Goal: Task Accomplishment & Management: Manage account settings

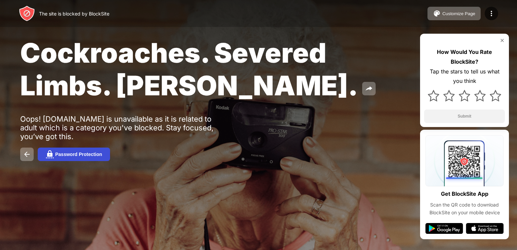
click at [95, 151] on div "Password Protection" at bounding box center [78, 153] width 47 height 5
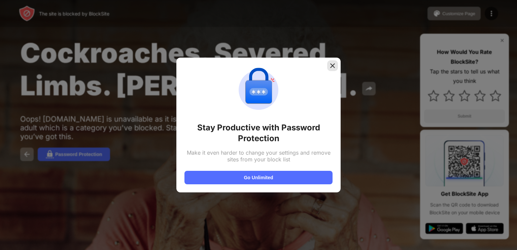
click at [329, 65] on img at bounding box center [332, 65] width 7 height 7
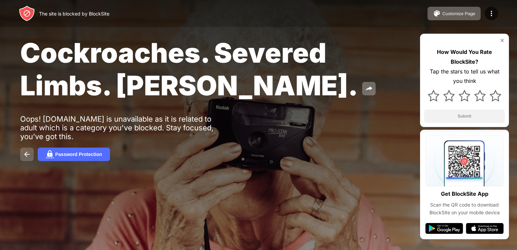
click at [31, 147] on button at bounding box center [26, 153] width 13 height 13
click at [489, 13] on img at bounding box center [491, 13] width 8 height 8
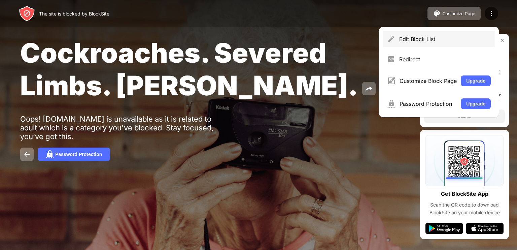
click at [463, 39] on div "Edit Block List" at bounding box center [445, 39] width 92 height 7
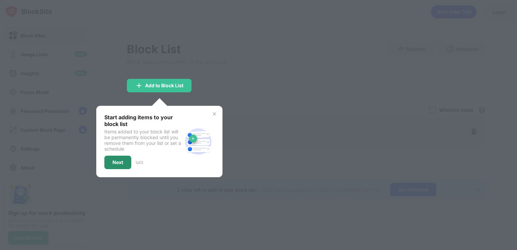
click at [124, 164] on div "Next" at bounding box center [117, 161] width 27 height 13
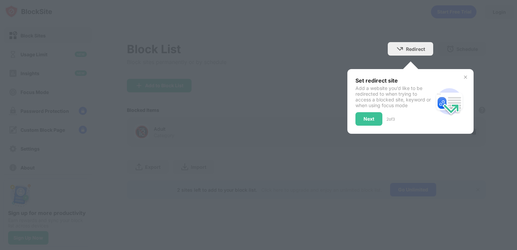
click at [432, 87] on div "Add a website you’d like to be redirected to when trying to access a blocked si…" at bounding box center [394, 96] width 78 height 23
click at [469, 76] on div "Set redirect site Add a website you’d like to be redirected to when trying to a…" at bounding box center [410, 101] width 126 height 65
click at [467, 76] on img at bounding box center [465, 76] width 5 height 5
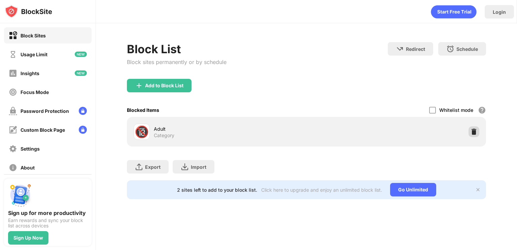
click at [471, 134] on img at bounding box center [473, 131] width 7 height 7
